Goal: Task Accomplishment & Management: Use online tool/utility

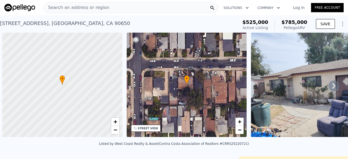
scroll to position [0, 522]
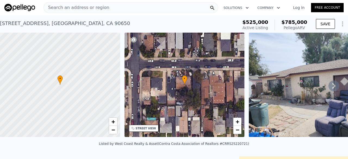
click at [85, 8] on span "Search an address or region" at bounding box center [77, 7] width 66 height 7
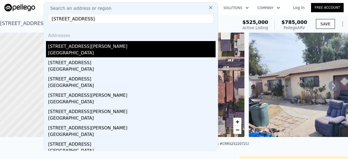
type input "11100 Greenlawn Ave, Culver City, CA 90230"
click at [101, 45] on div "11100 Orville St" at bounding box center [132, 45] width 168 height 9
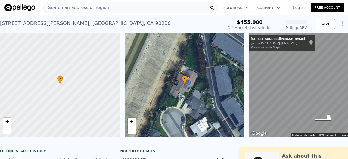
click at [94, 9] on span "Search an address or region" at bounding box center [77, 7] width 66 height 7
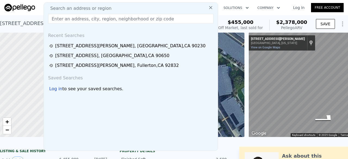
drag, startPoint x: 94, startPoint y: 9, endPoint x: 66, endPoint y: 23, distance: 30.9
drag, startPoint x: 66, startPoint y: 23, endPoint x: 60, endPoint y: 19, distance: 7.7
paste input "11100 Greenlawn Ave, Culver City, CA 90230"
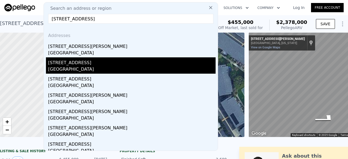
type input "11100 Greenlawn Ave, Culver City, CA 90230"
click at [97, 64] on div "[STREET_ADDRESS]" at bounding box center [132, 61] width 168 height 9
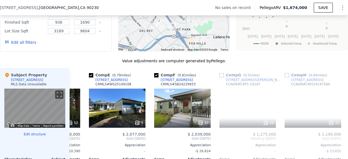
scroll to position [0, 255]
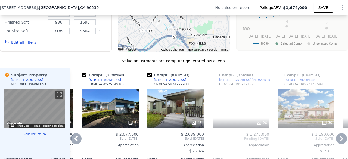
click at [206, 91] on div "Comp F ( 0.81 miles) 10758 Kelmore St CRMLS # SB24229933 43 $ 2,039,000 Sold Fe…" at bounding box center [175, 151] width 61 height 167
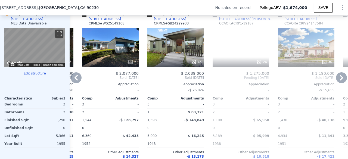
scroll to position [537, 0]
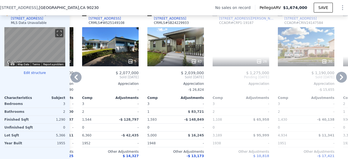
click at [227, 63] on div "26" at bounding box center [241, 61] width 52 height 5
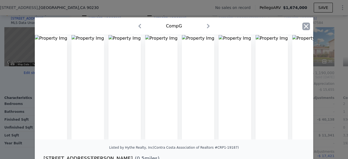
click at [304, 29] on icon "button" at bounding box center [307, 27] width 8 height 8
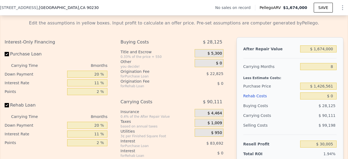
scroll to position [764, 0]
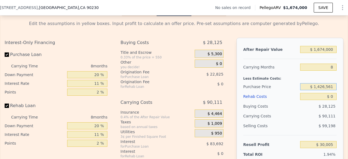
click at [320, 90] on input "$ 1,426,561" at bounding box center [318, 86] width 36 height 7
type input "$ 900,000"
type input "$ 597,632"
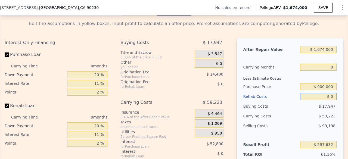
click at [315, 100] on input "$ 0" at bounding box center [318, 96] width 36 height 7
type input "$ 20"
type input "$ 597,612"
type input "$ 250"
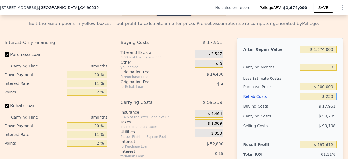
type input "$ 597,362"
type input "$ 2,500"
type input "$ 594,948"
type input "$ 25,000"
type input "$ 570,768"
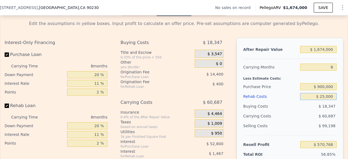
type input "$ 250,000"
type input "$ 328,968"
type input "$ 250,000"
click at [265, 101] on div "Rehab Costs" at bounding box center [271, 97] width 55 height 10
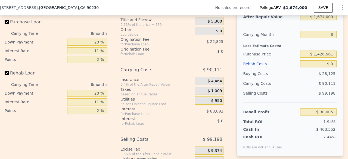
scroll to position [791, 0]
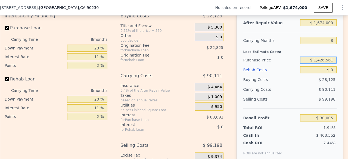
click at [315, 64] on input "$ 1,426,561" at bounding box center [318, 60] width 36 height 7
type input "$ 900,000"
click at [318, 73] on input "$ 0" at bounding box center [318, 69] width 36 height 7
type input "$ 597,632"
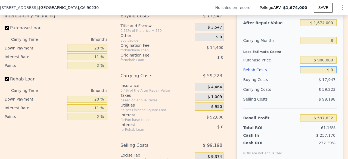
type input "$ 20"
type input "$ 597,612"
type input "$ 250"
type input "$ 597,362"
type input "$ 2,500"
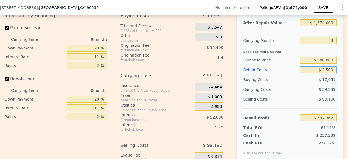
type input "$ 594,948"
type input "$ 25,000"
type input "$ 570,768"
type input "$ 250,000"
type input "$ 328,968"
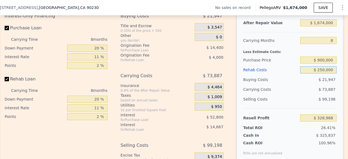
type input "$ 250,000"
click at [300, 94] on div "$ 73,887" at bounding box center [308, 90] width 57 height 10
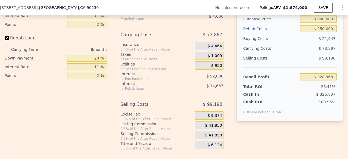
scroll to position [797, 0]
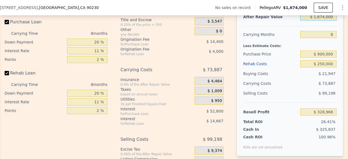
drag, startPoint x: 318, startPoint y: 23, endPoint x: 332, endPoint y: 22, distance: 14.7
click at [332, 20] on input "$ 1,674,000" at bounding box center [318, 16] width 36 height 7
type input "$ 16"
type input "-$ 1,241,904"
type input "$ 160"
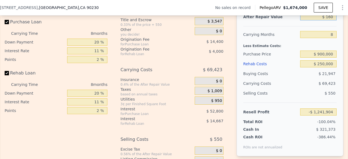
type input "-$ 1,241,770"
type input "$ 1,600"
type input "-$ 1,240,418"
type input "$ 16,000"
type input "-$ 1,226,906"
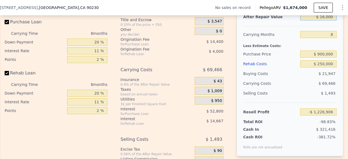
type input "$ 160,000"
type input "-$ 1,091,776"
type input "$ 1,600,000"
type input "$ 259,525"
click at [279, 95] on div "Selling Costs" at bounding box center [271, 93] width 55 height 10
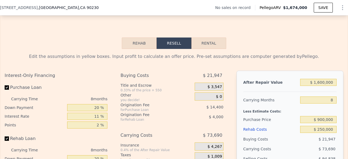
scroll to position [730, 0]
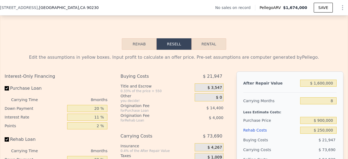
type input "$ 1,674,000"
type input "$ 0"
type input "$ 30,005"
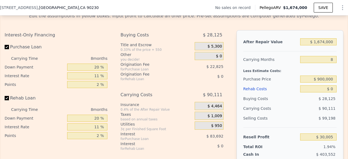
scroll to position [805, 0]
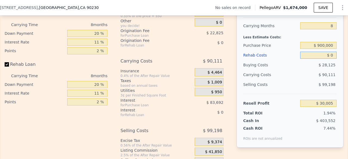
click at [325, 59] on input "$ 0" at bounding box center [318, 55] width 36 height 7
type input "$ 20"
type input "$ 29,985"
type input "$ 2,500"
type input "$ 27,321"
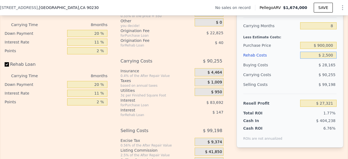
type input "$ 25,000"
type input "$ 3,141"
type input "$ 250,000"
type input "-$ 238,659"
type input "$ 250,000"
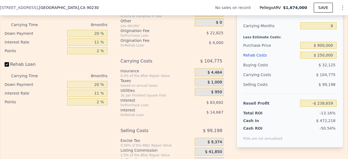
click at [272, 90] on div "Selling Costs" at bounding box center [271, 85] width 55 height 10
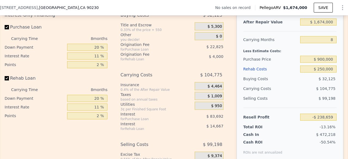
scroll to position [791, 0]
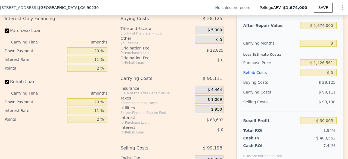
scroll to position [788, 0]
click at [315, 66] on input "$ 1,426,561" at bounding box center [318, 62] width 36 height 7
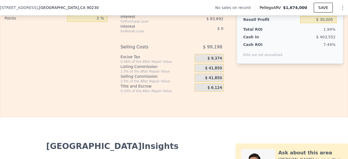
scroll to position [897, 0]
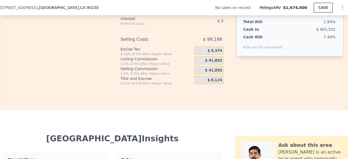
type input "$ 900,000"
type input "$ 597,632"
